Goal: Information Seeking & Learning: Learn about a topic

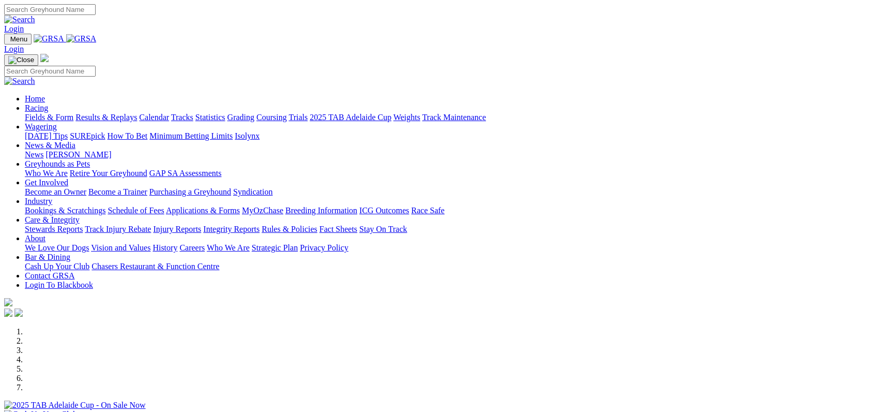
click at [48, 103] on link "Racing" at bounding box center [36, 107] width 23 height 9
click at [62, 113] on link "Fields & Form" at bounding box center [49, 117] width 49 height 9
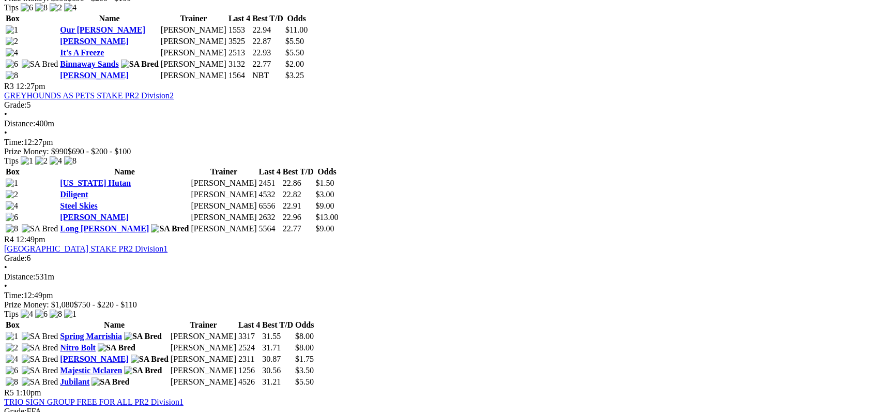
scroll to position [759, 0]
